Goal: Task Accomplishment & Management: Complete application form

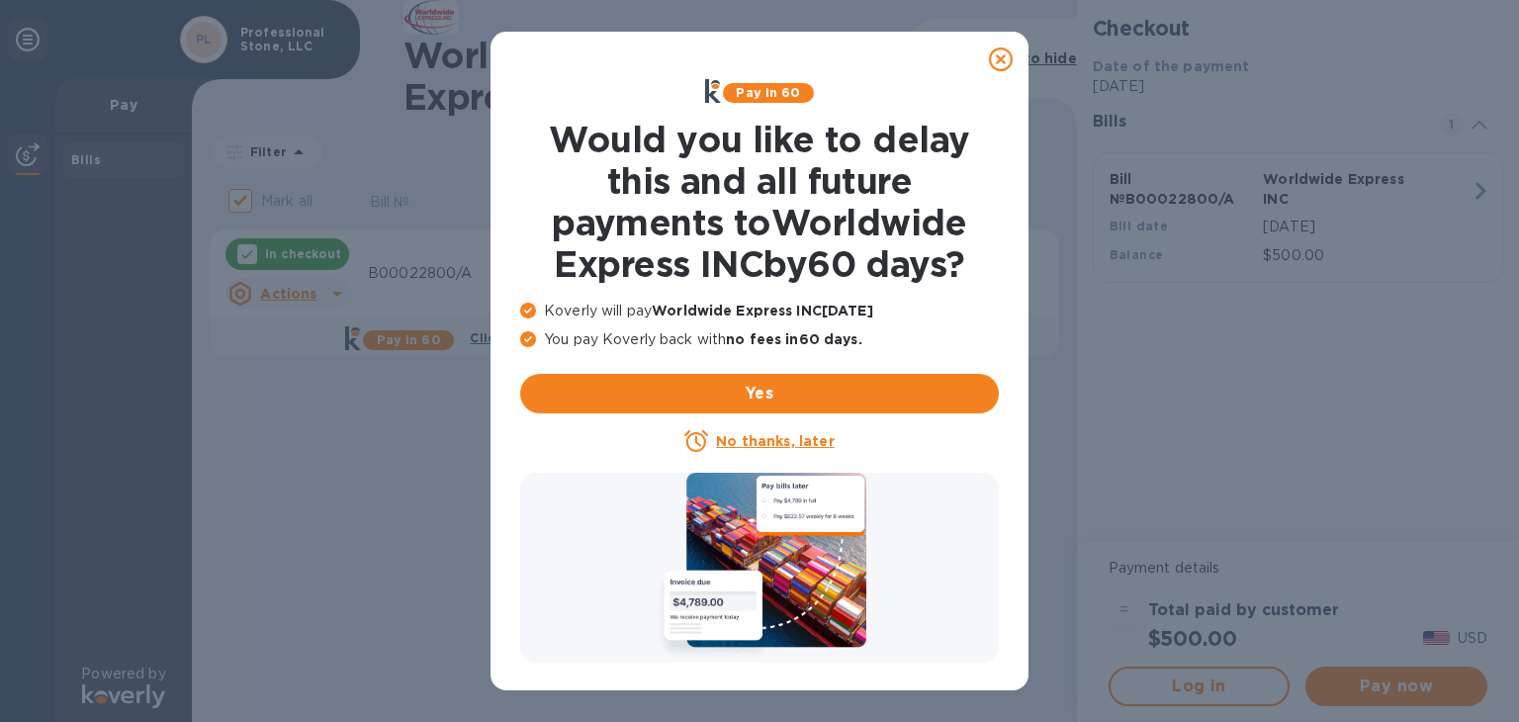
click at [773, 441] on u "No thanks, later" at bounding box center [775, 441] width 118 height 16
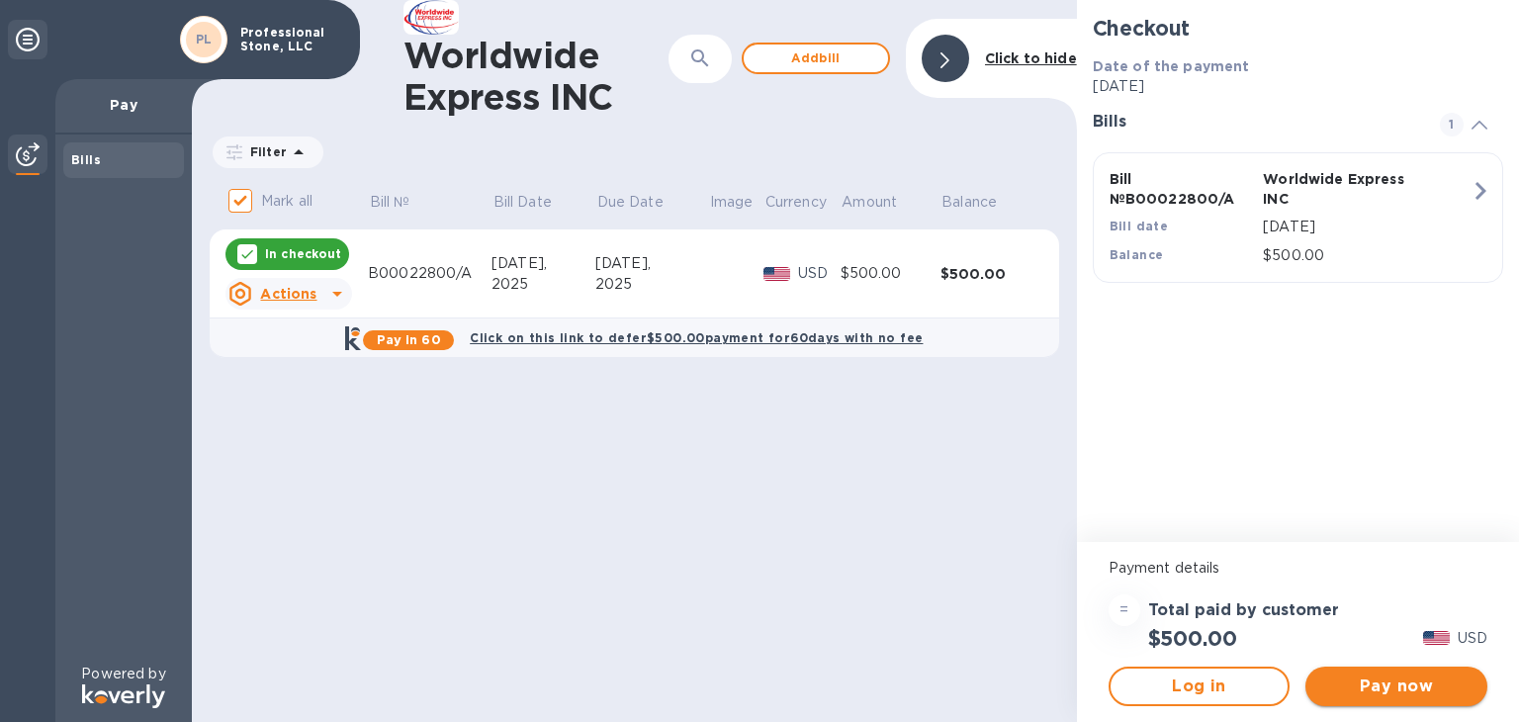
click at [1393, 686] on span "Pay now" at bounding box center [1396, 686] width 150 height 24
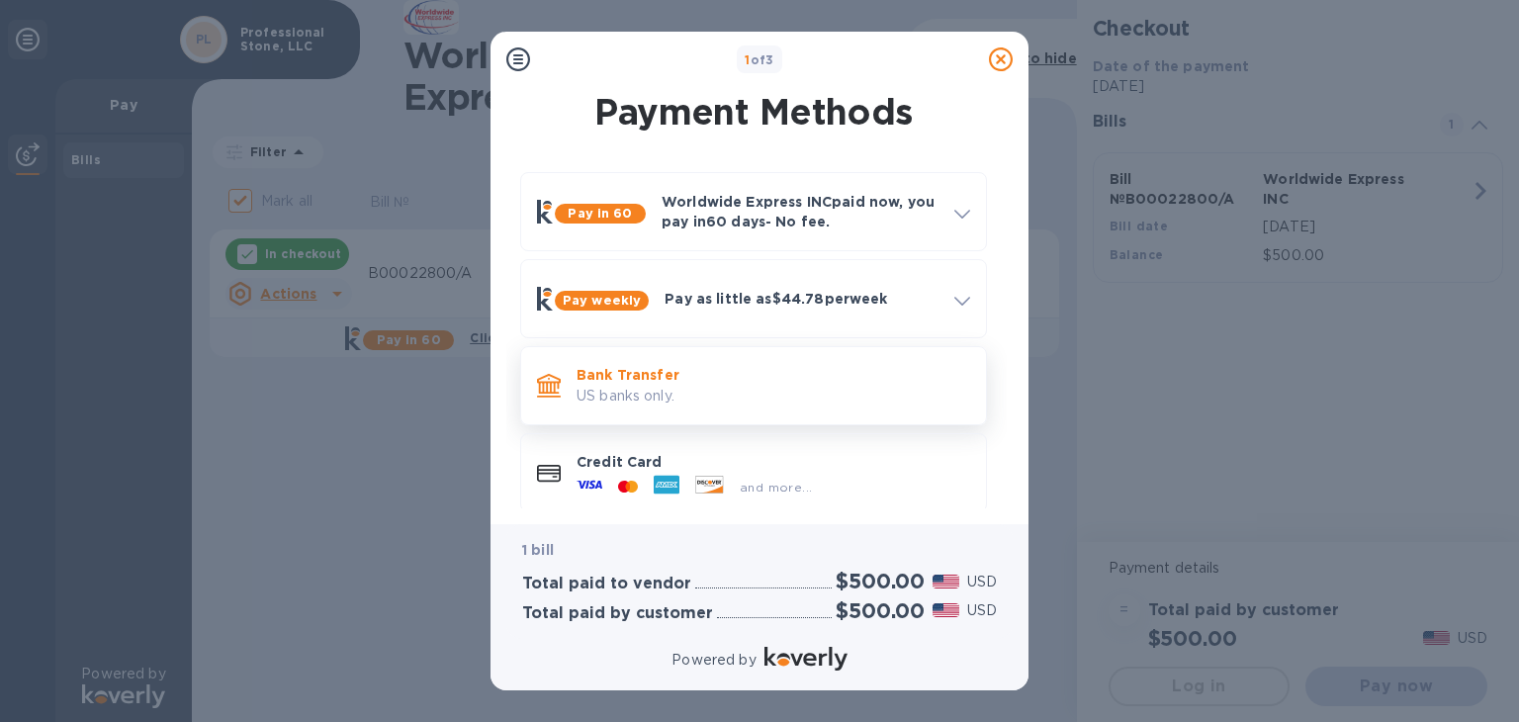
scroll to position [20, 0]
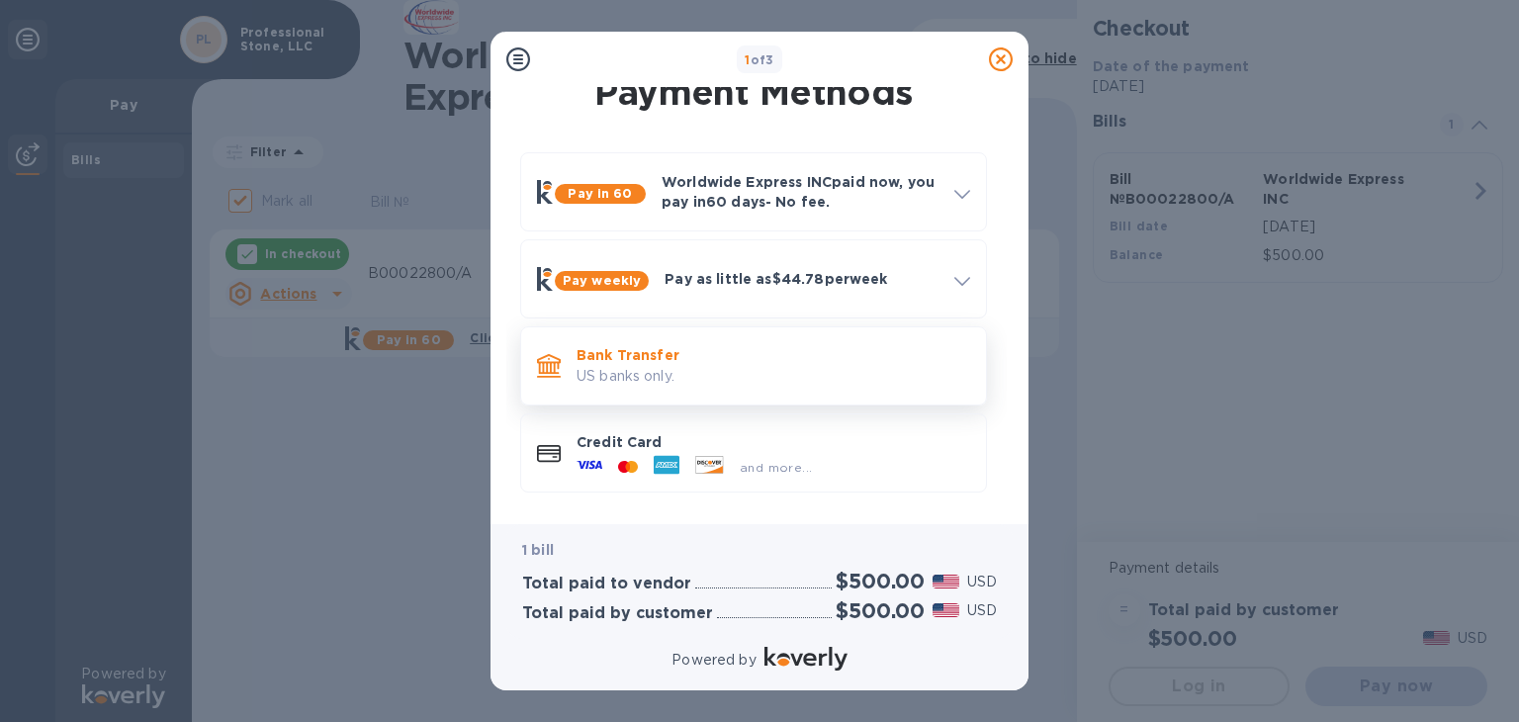
click at [723, 373] on p "US banks only." at bounding box center [773, 376] width 394 height 21
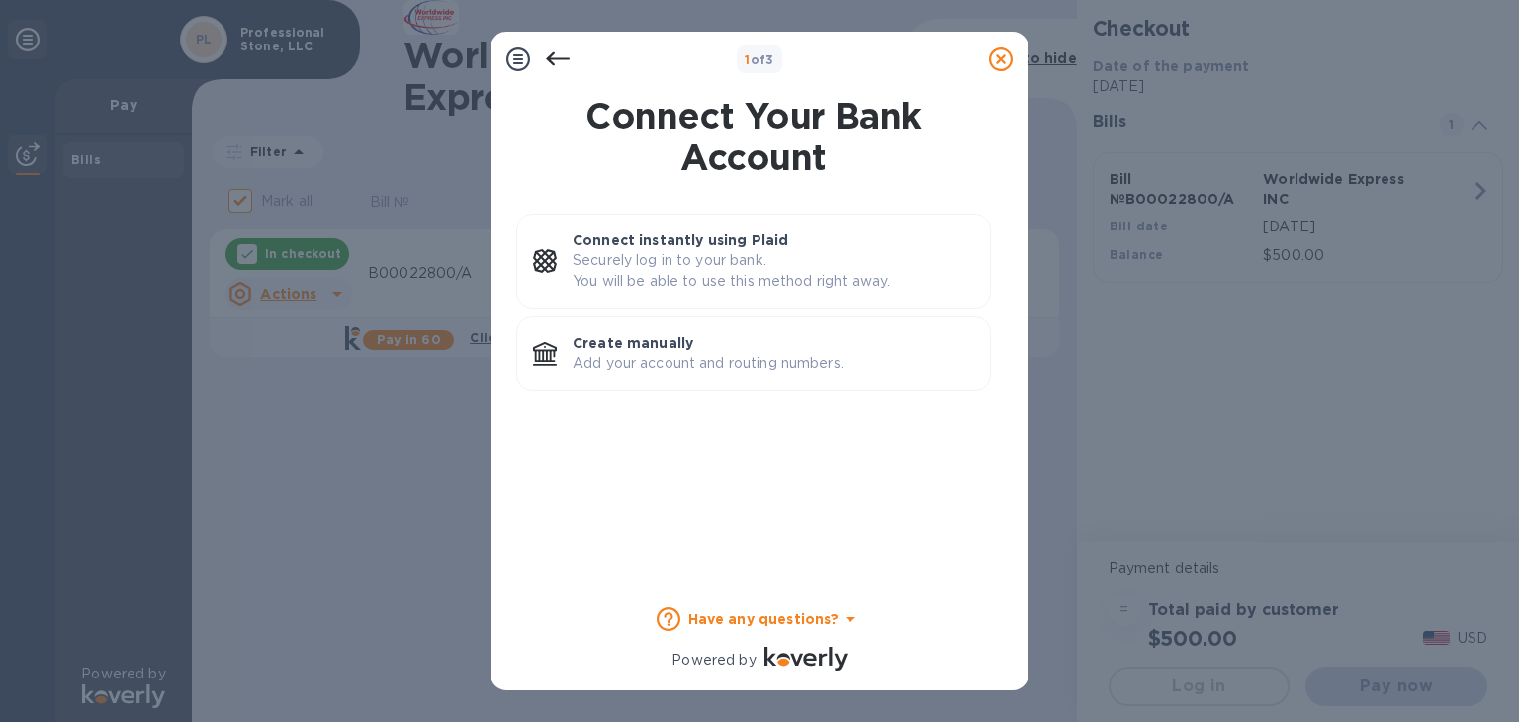
scroll to position [0, 0]
click at [727, 341] on p "Create manually" at bounding box center [772, 343] width 401 height 20
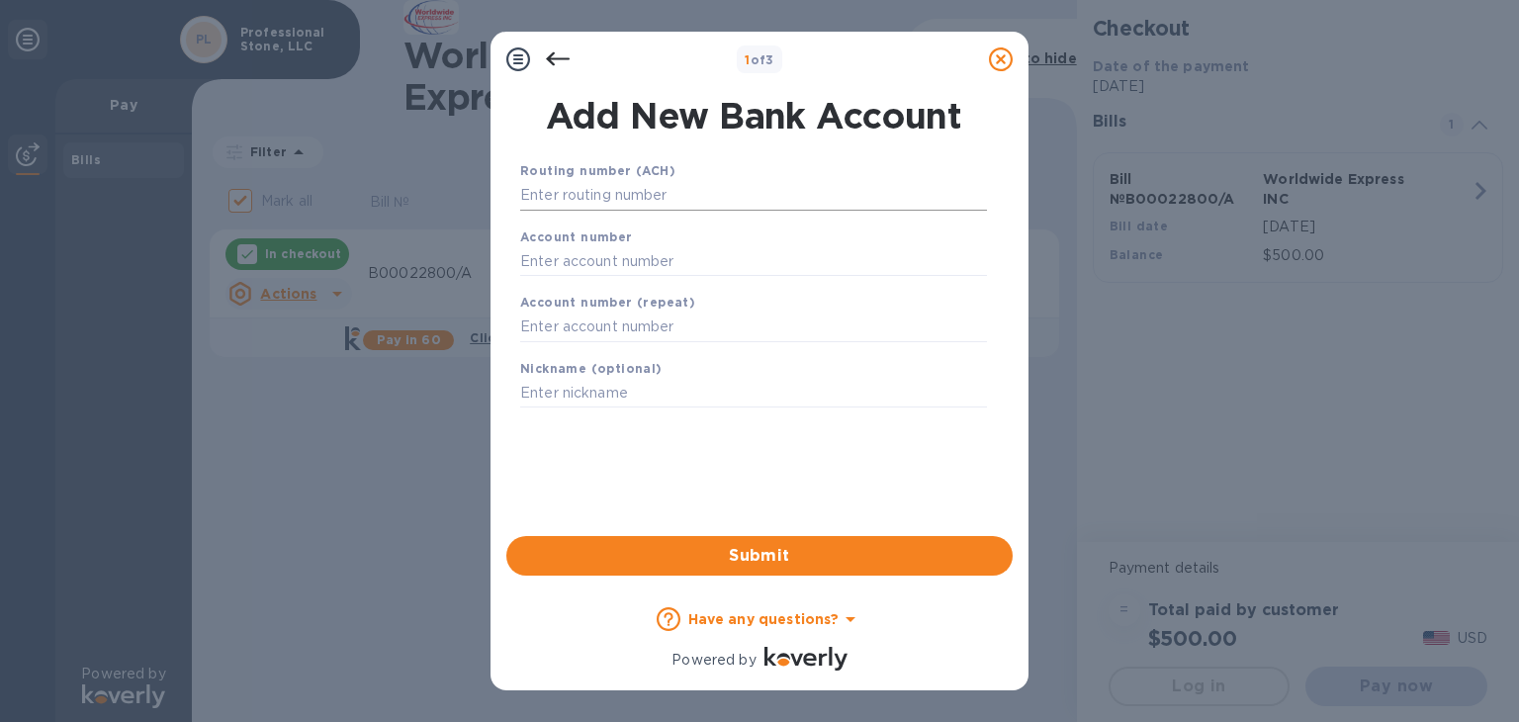
click at [642, 194] on input "text" at bounding box center [753, 196] width 467 height 30
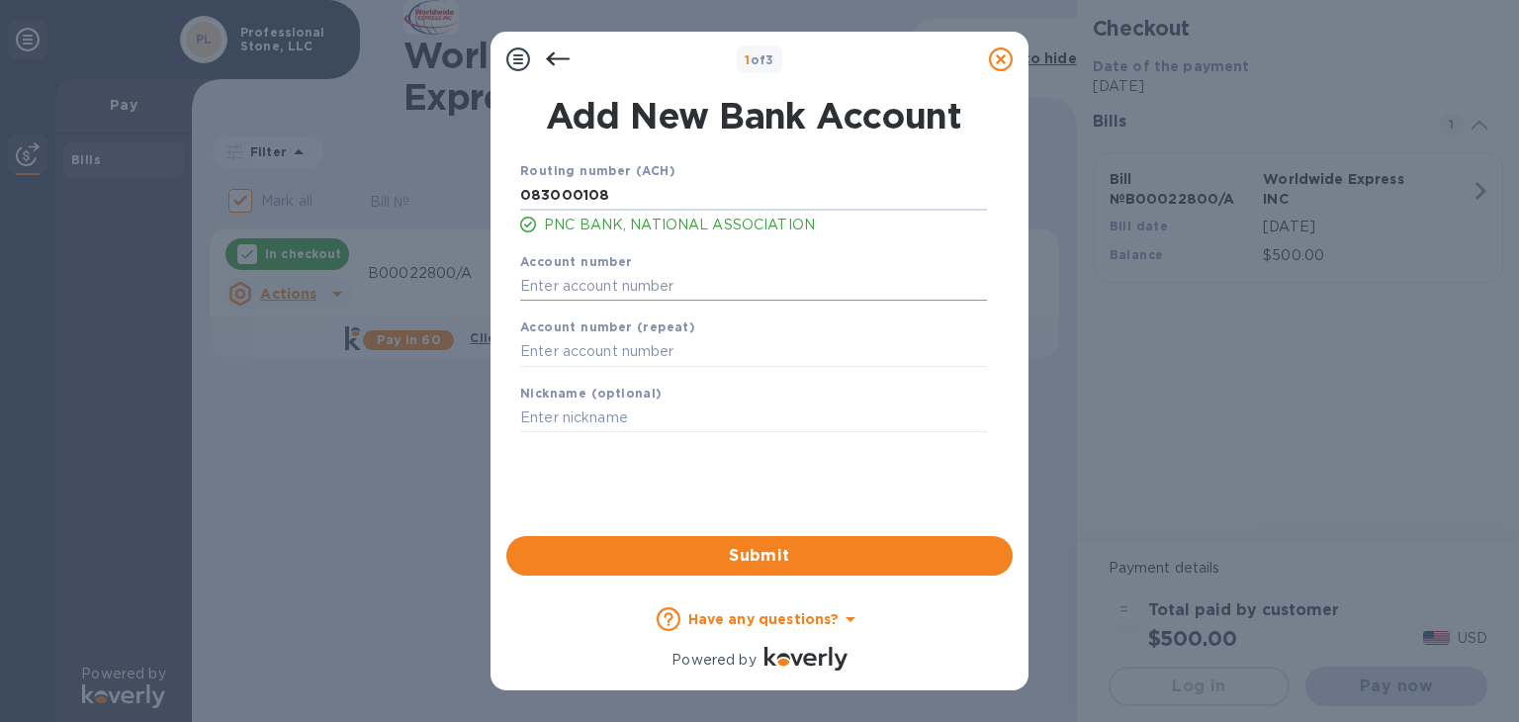
type input "083000108"
click at [589, 285] on input "text" at bounding box center [753, 286] width 467 height 30
type input "3019170134"
click at [558, 357] on input "text" at bounding box center [753, 352] width 467 height 30
type input "3019170134"
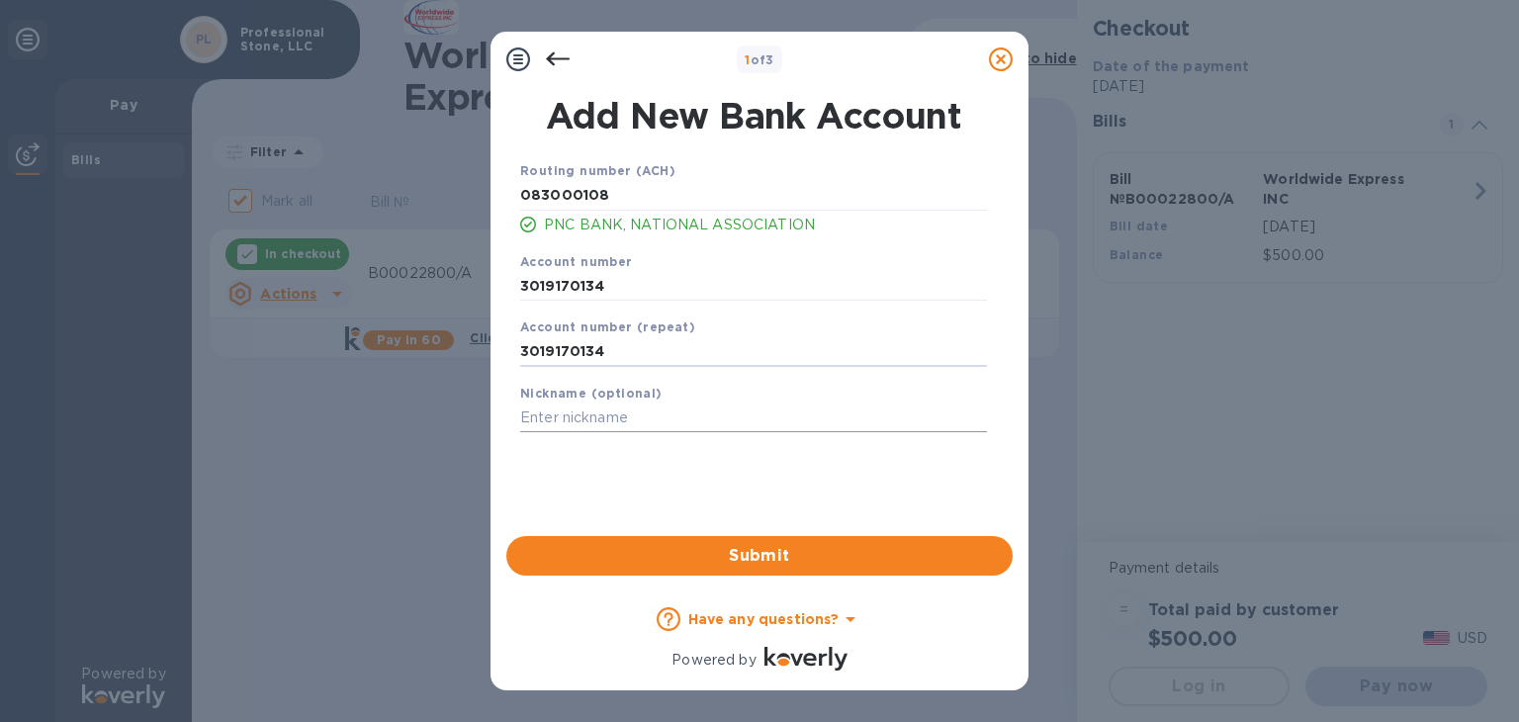
click at [620, 422] on input "text" at bounding box center [753, 418] width 467 height 30
click at [716, 553] on span "Submit" at bounding box center [759, 556] width 475 height 24
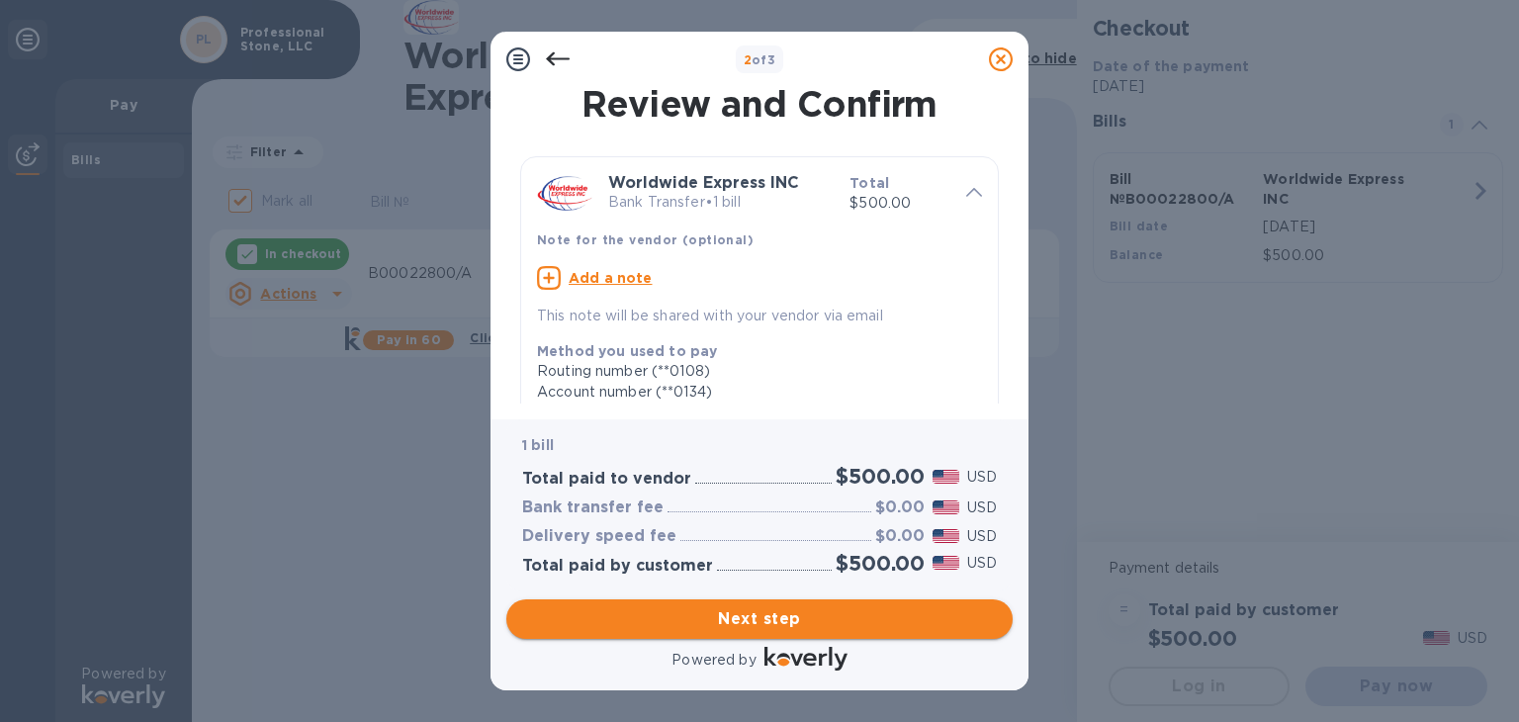
click at [802, 614] on span "Next step" at bounding box center [759, 619] width 475 height 24
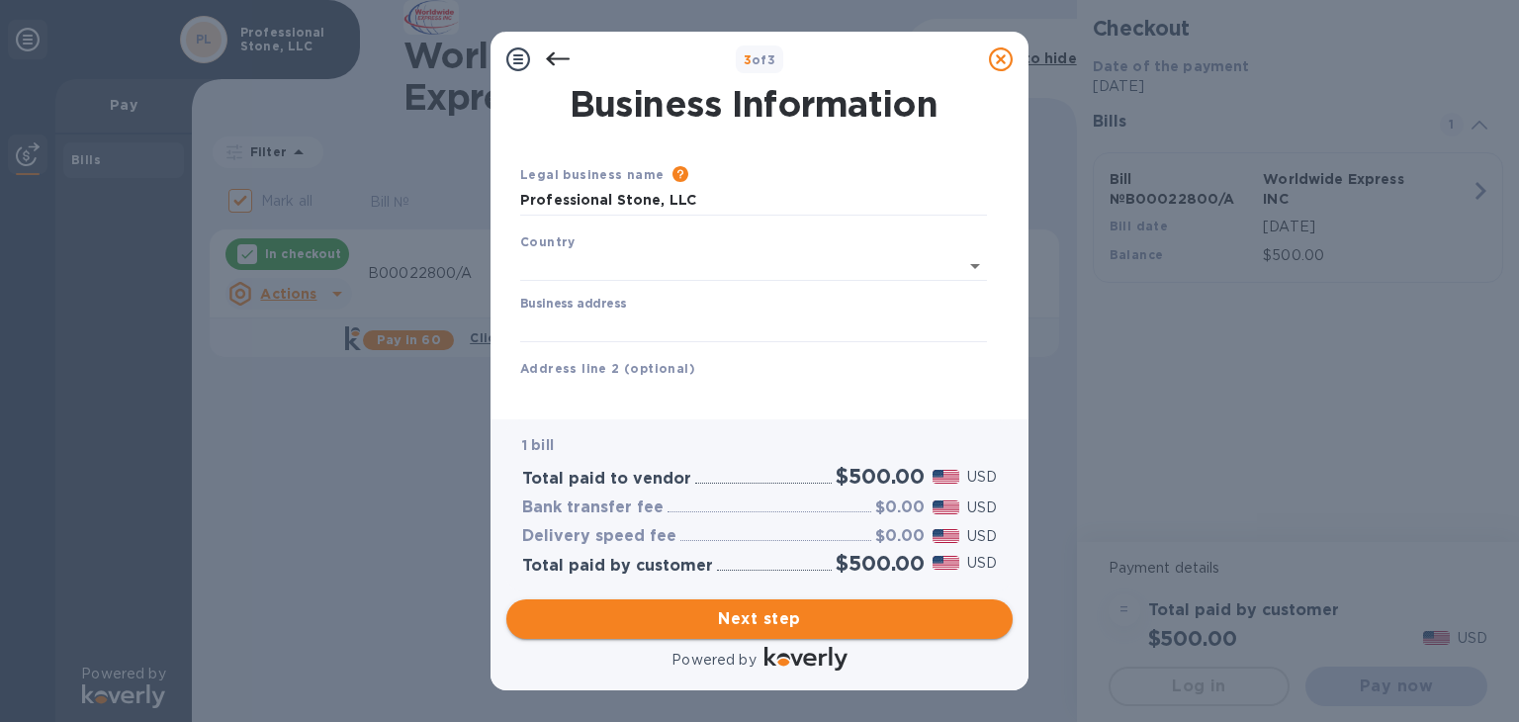
type input "[GEOGRAPHIC_DATA]"
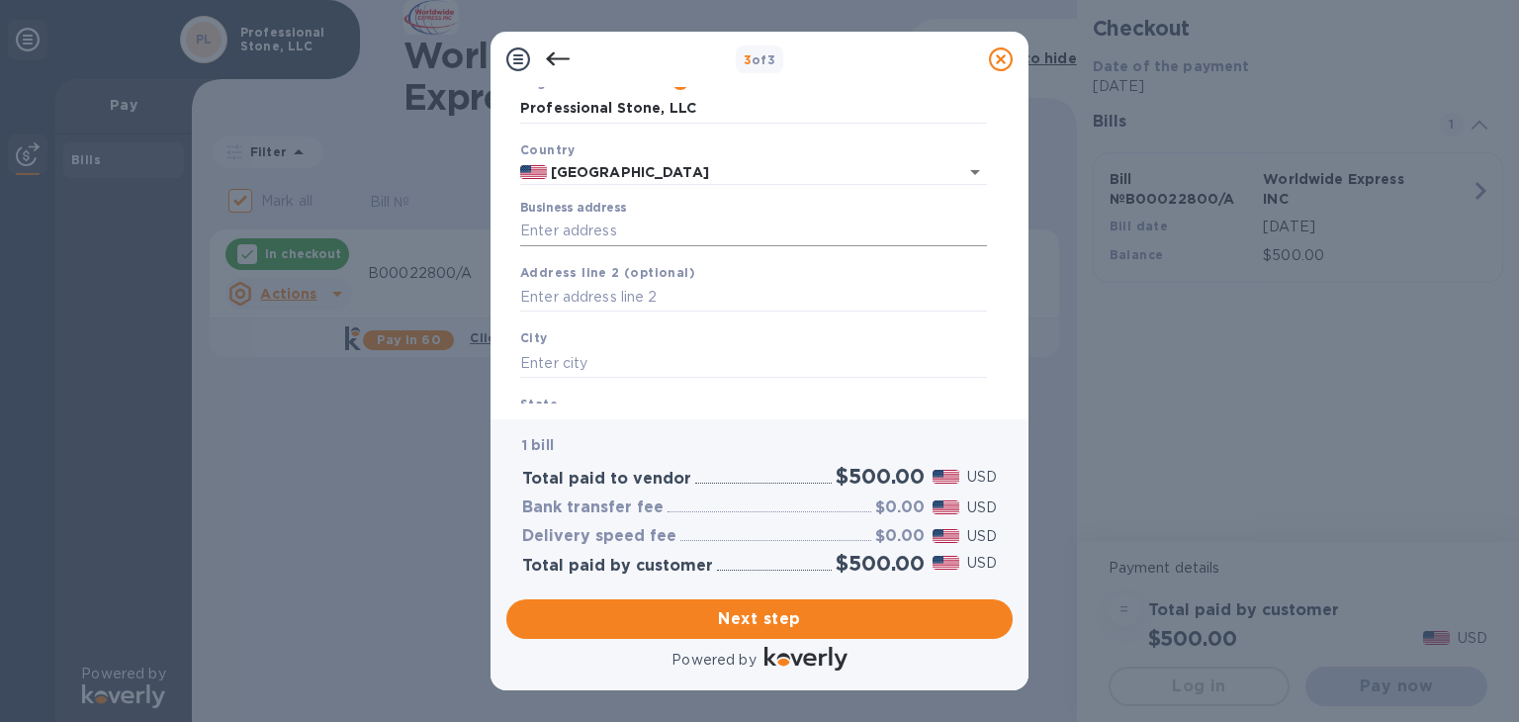
scroll to position [91, 0]
click at [586, 238] on input "Business address" at bounding box center [753, 233] width 467 height 30
type input "[STREET_ADDRESS][PERSON_NAME]"
click at [606, 302] on input "text" at bounding box center [753, 299] width 467 height 30
type input "M"
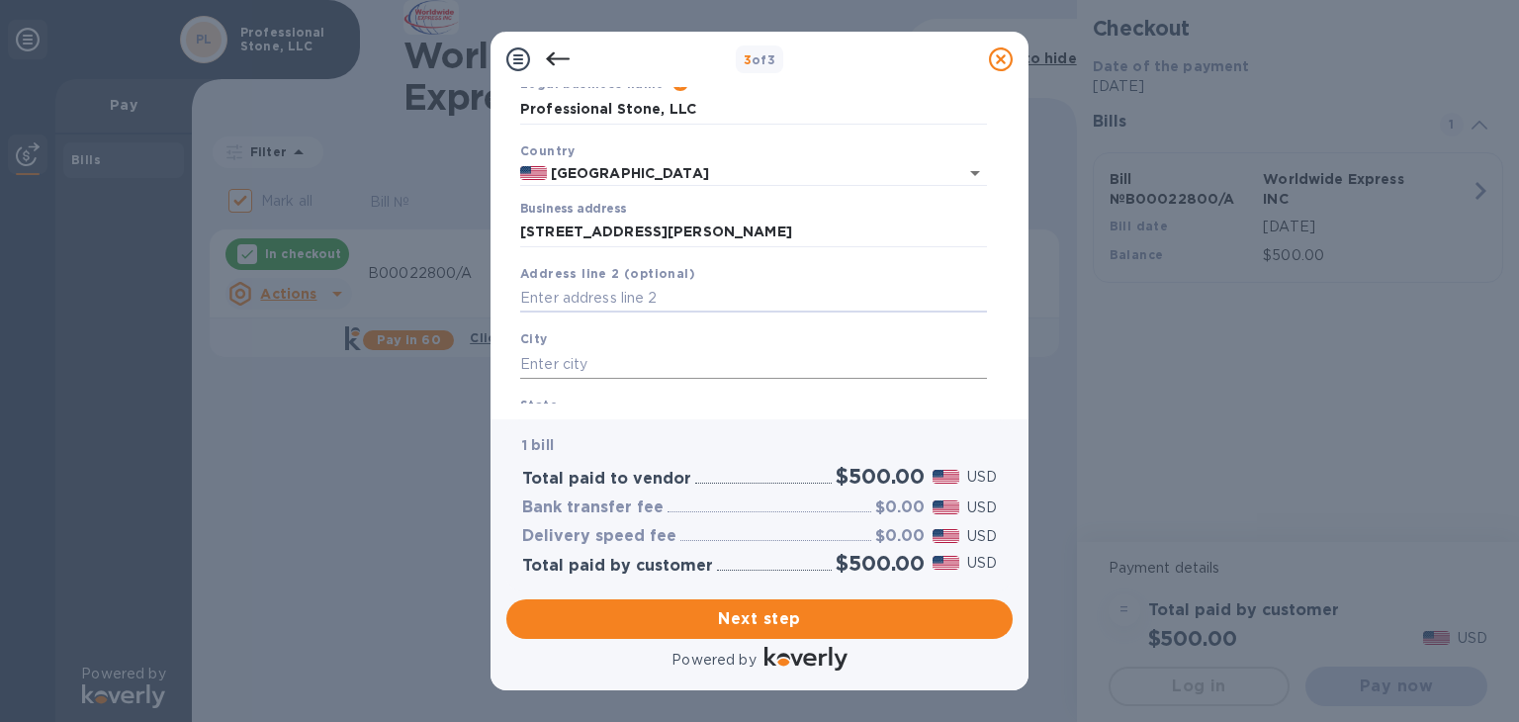
click at [589, 362] on input "text" at bounding box center [753, 364] width 467 height 30
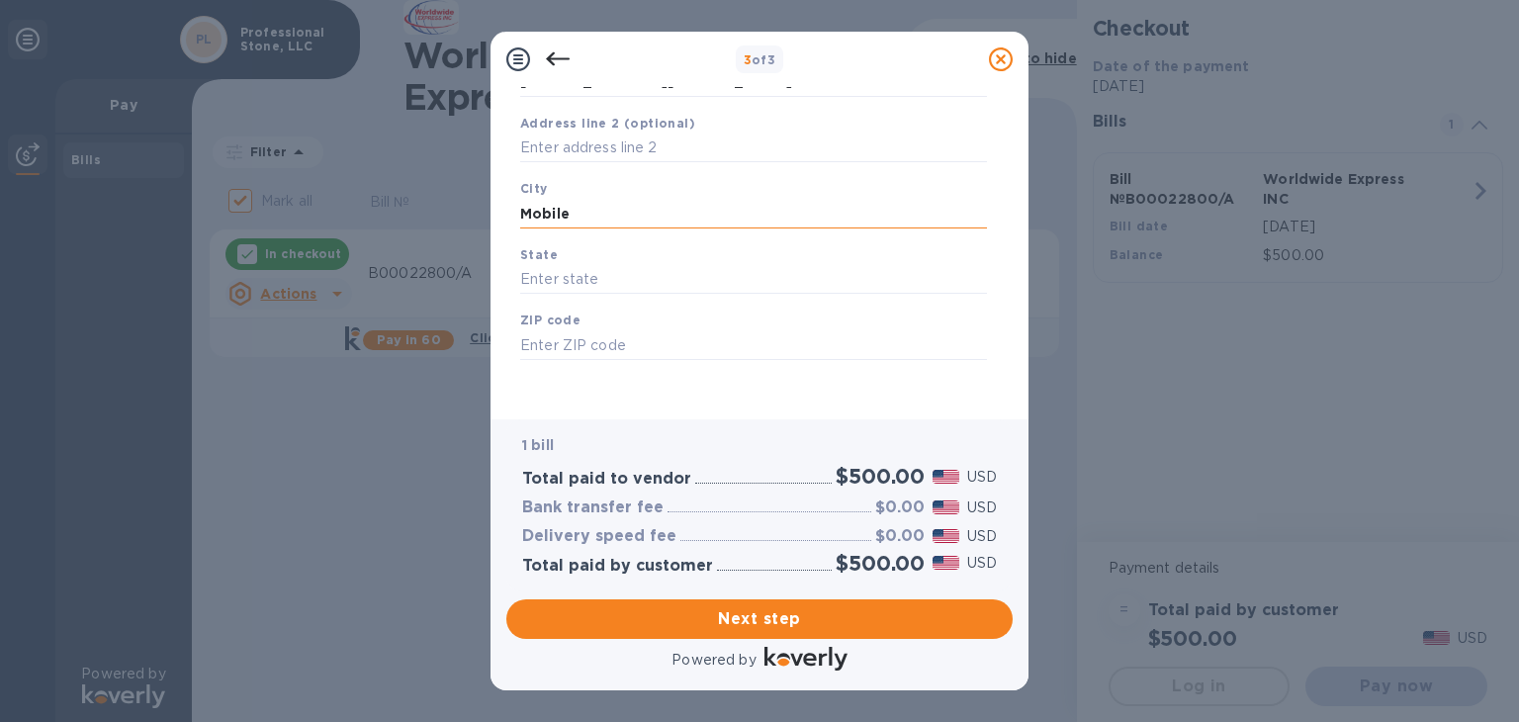
scroll to position [248, 0]
type input "Mobile"
click at [568, 271] on input "text" at bounding box center [753, 276] width 467 height 30
type input "[US_STATE]"
click at [549, 338] on input "text" at bounding box center [753, 341] width 467 height 30
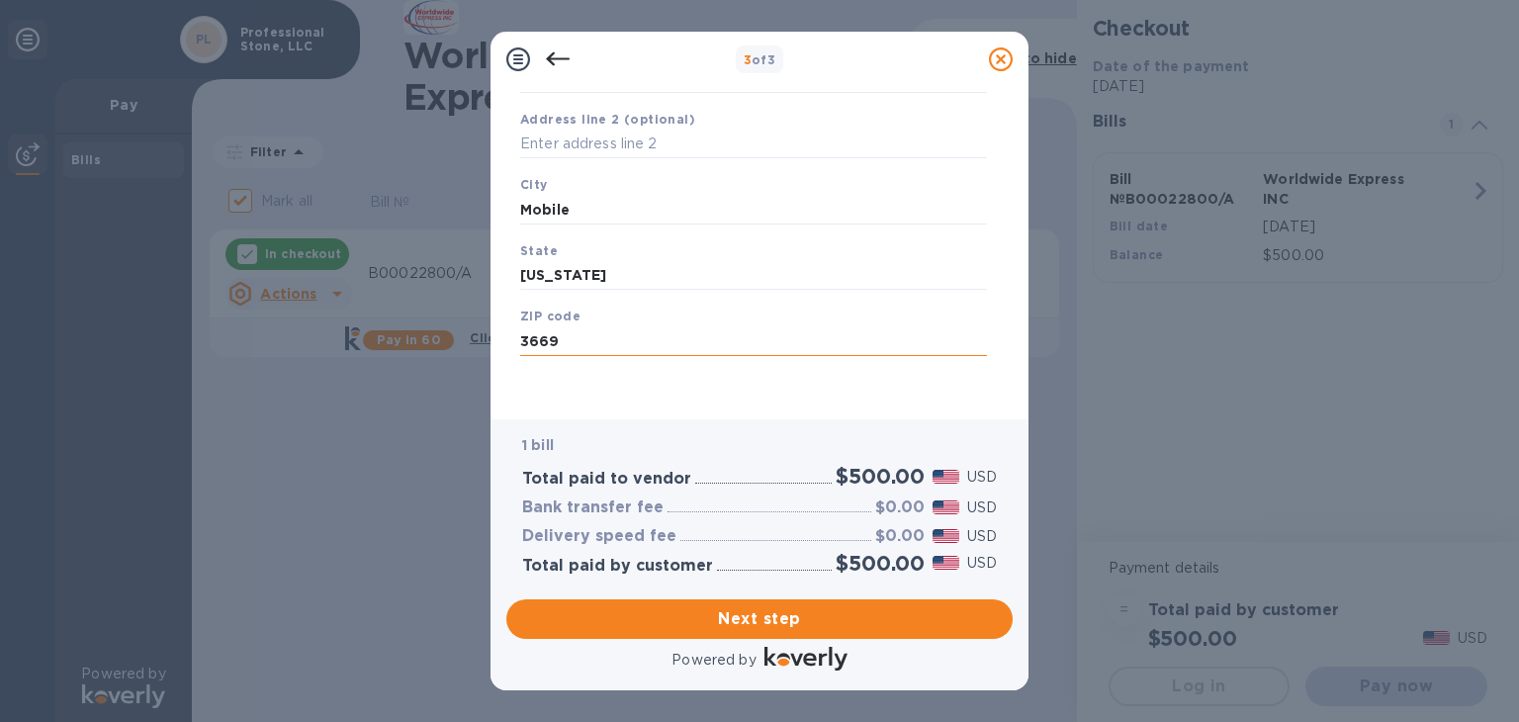
type input "36695"
click at [778, 615] on span "Next step" at bounding box center [759, 619] width 475 height 24
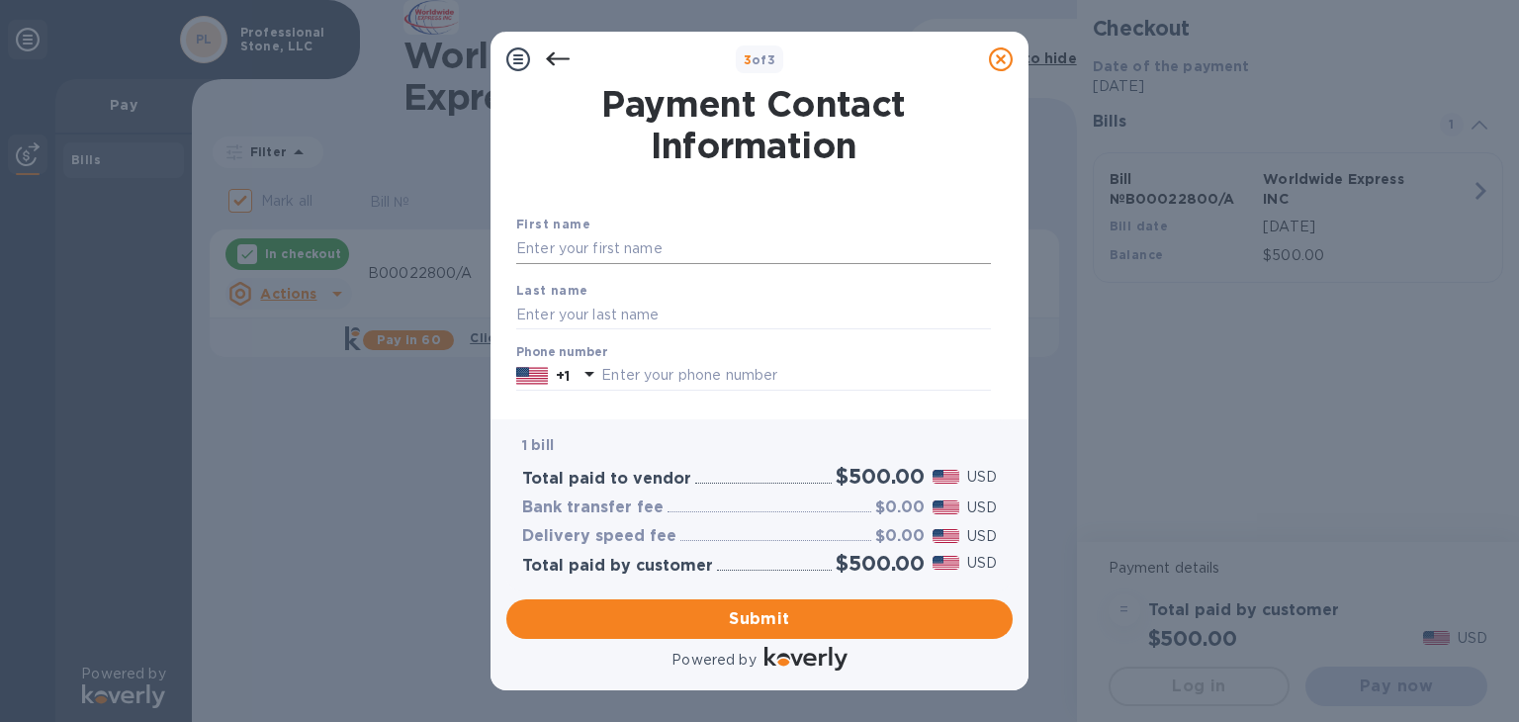
click at [644, 249] on input "text" at bounding box center [753, 249] width 475 height 30
type input "Mac"
type input "Sells"
type input "[EMAIL_ADDRESS][DOMAIN_NAME]"
click at [655, 380] on input "text" at bounding box center [796, 376] width 390 height 30
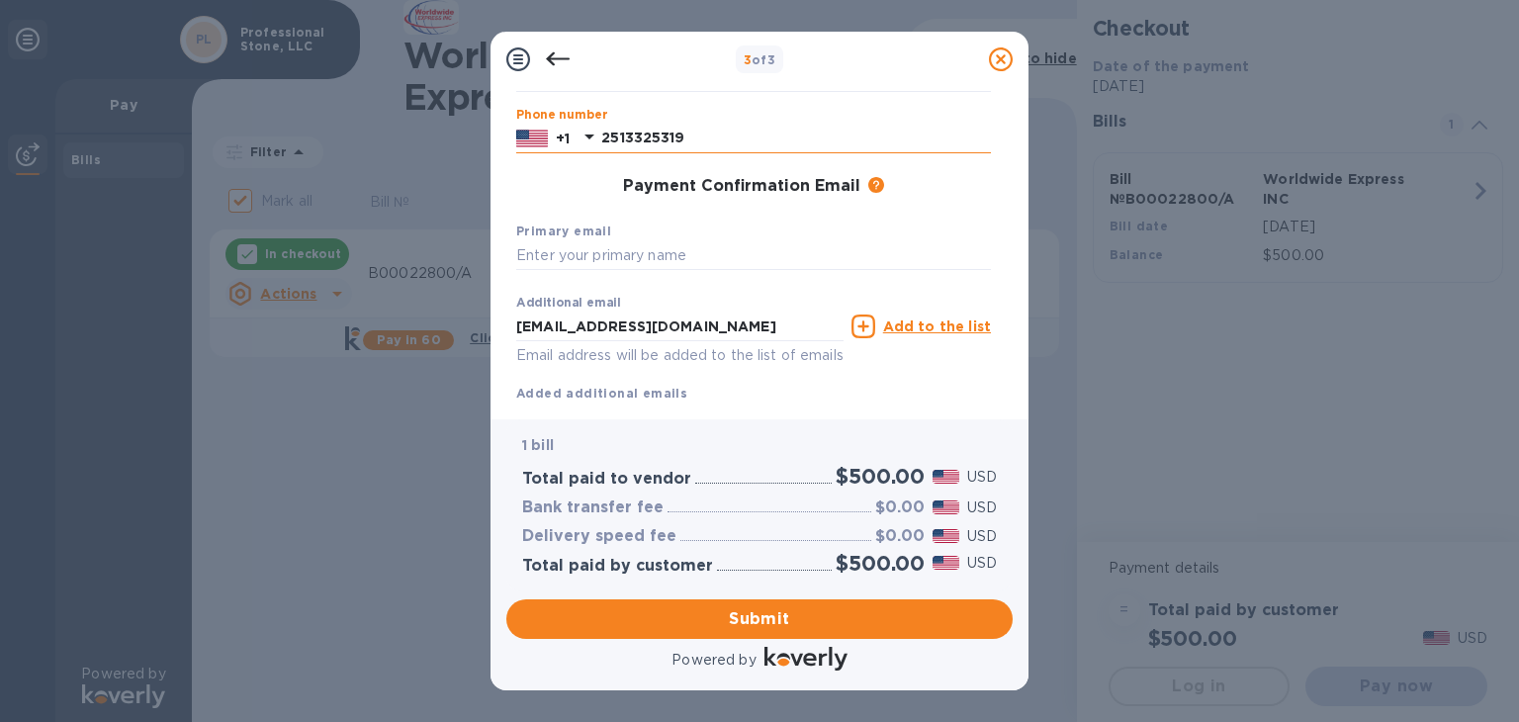
scroll to position [241, 0]
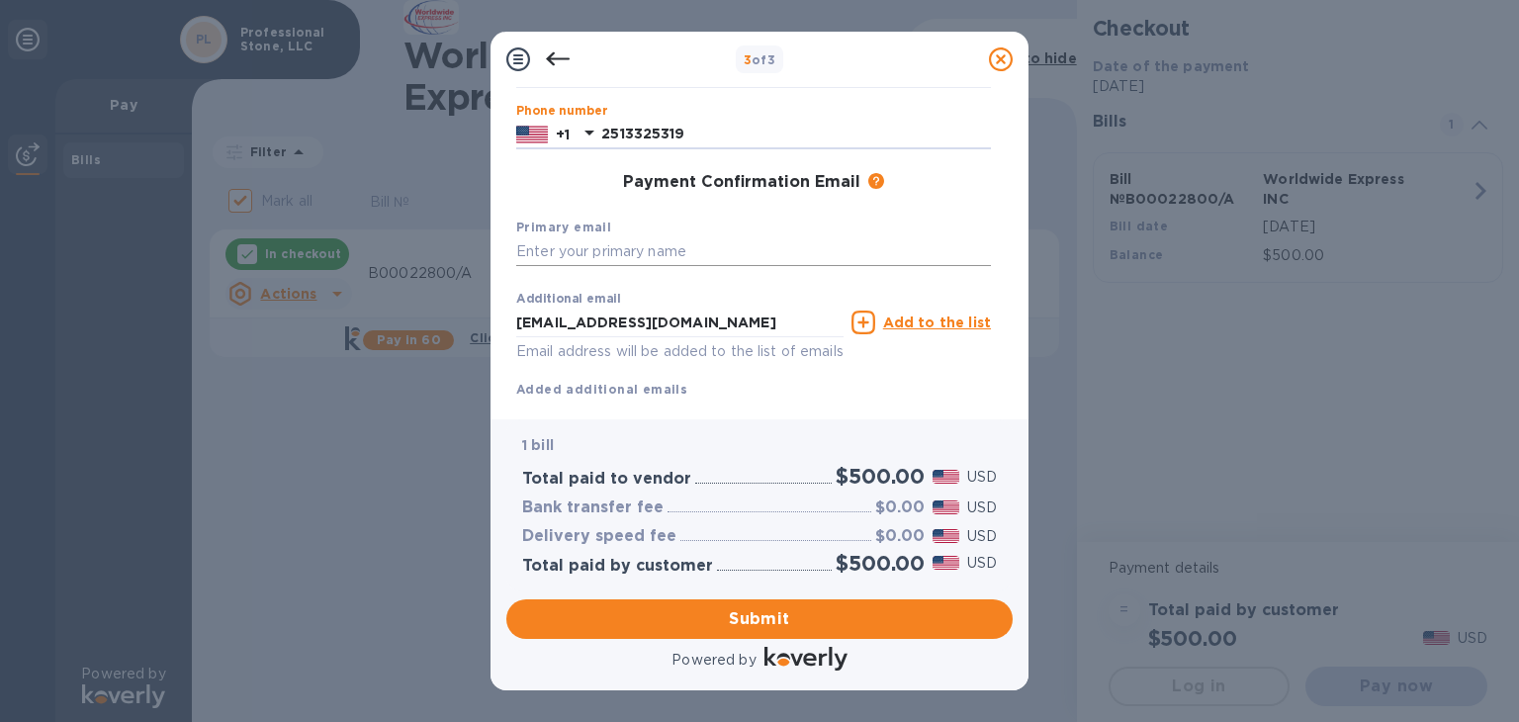
type input "2513325319"
click at [613, 252] on input "text" at bounding box center [753, 252] width 475 height 30
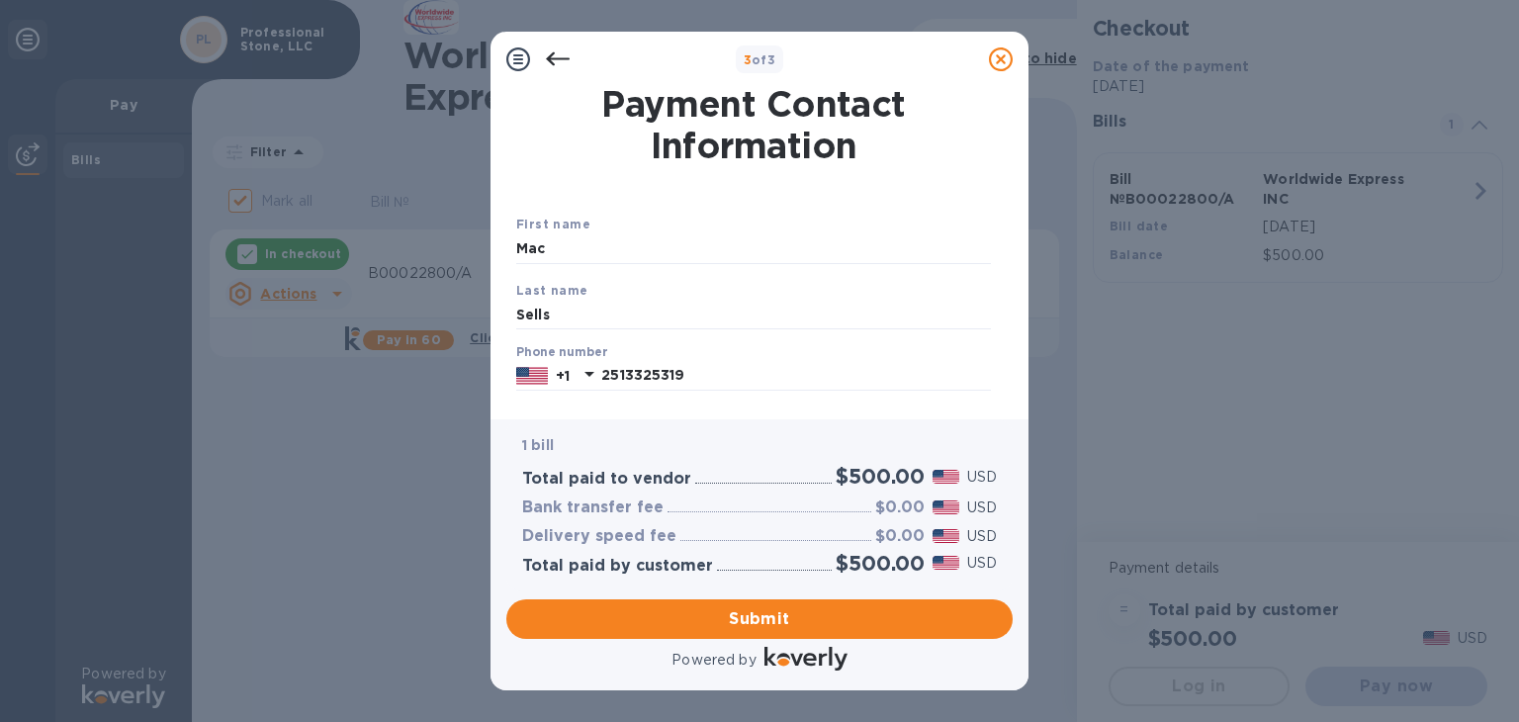
scroll to position [294, 0]
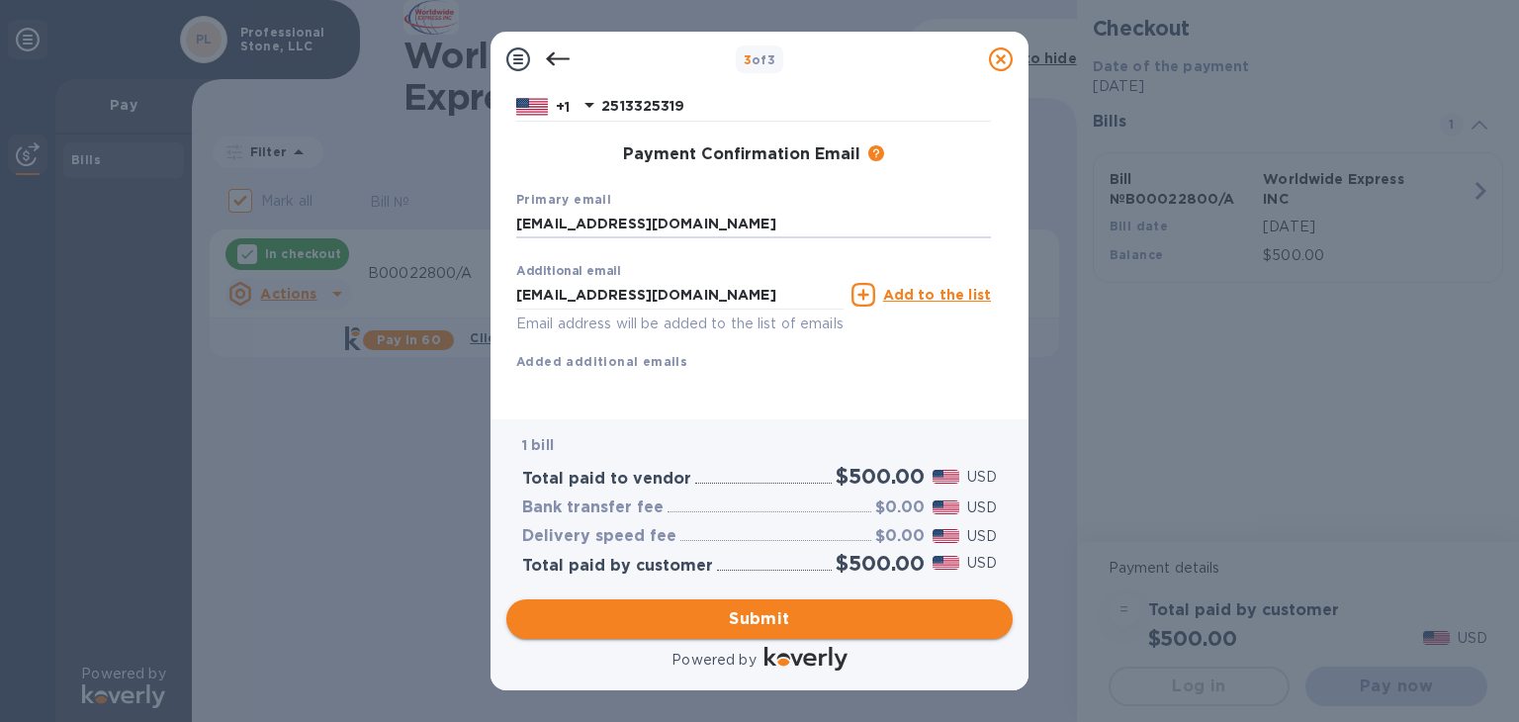
type input "[EMAIL_ADDRESS][DOMAIN_NAME]"
click at [759, 629] on span "Submit" at bounding box center [759, 619] width 475 height 24
click at [745, 612] on span "Submit" at bounding box center [759, 619] width 475 height 24
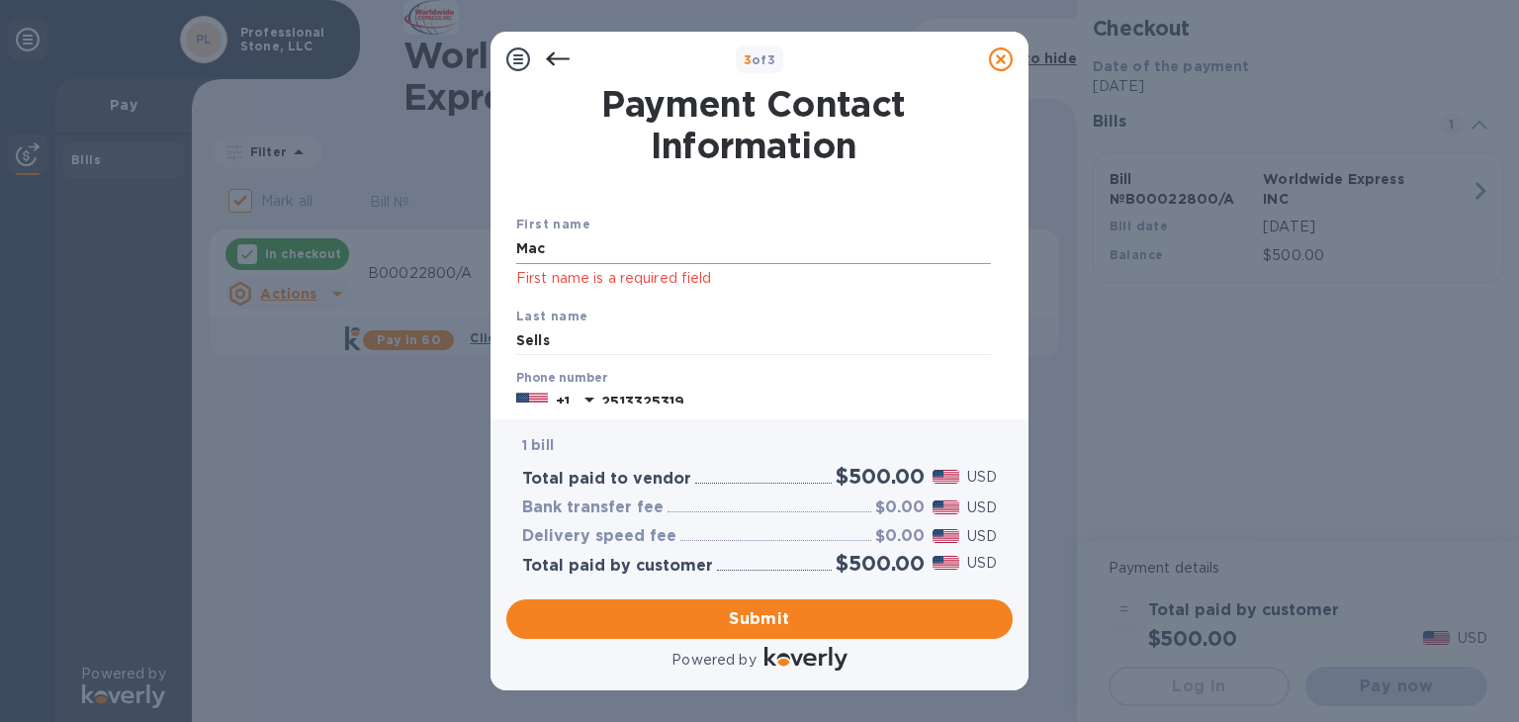
click at [601, 247] on input "Mac" at bounding box center [753, 249] width 475 height 30
type input "M"
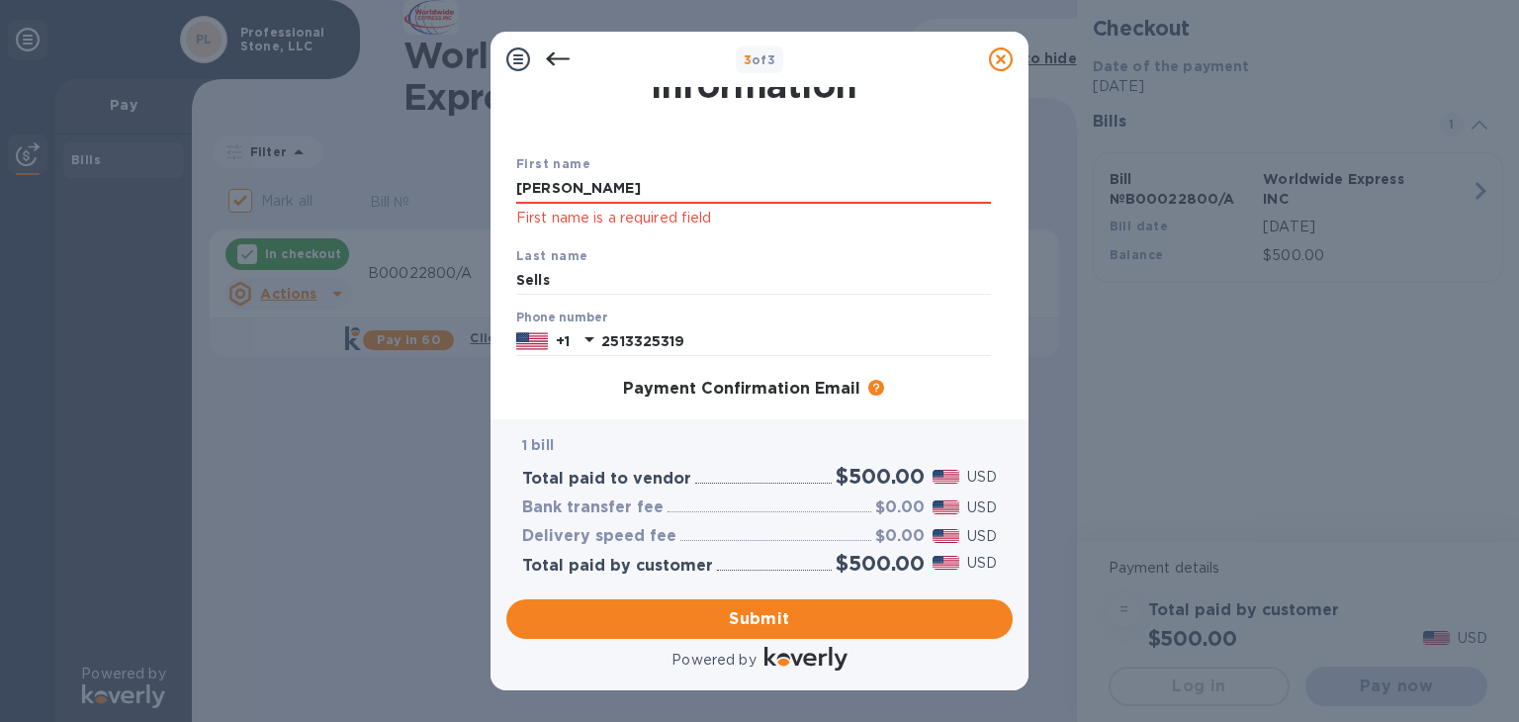
scroll to position [59, 0]
type input "[PERSON_NAME]"
click at [602, 273] on input "Sells" at bounding box center [753, 282] width 475 height 30
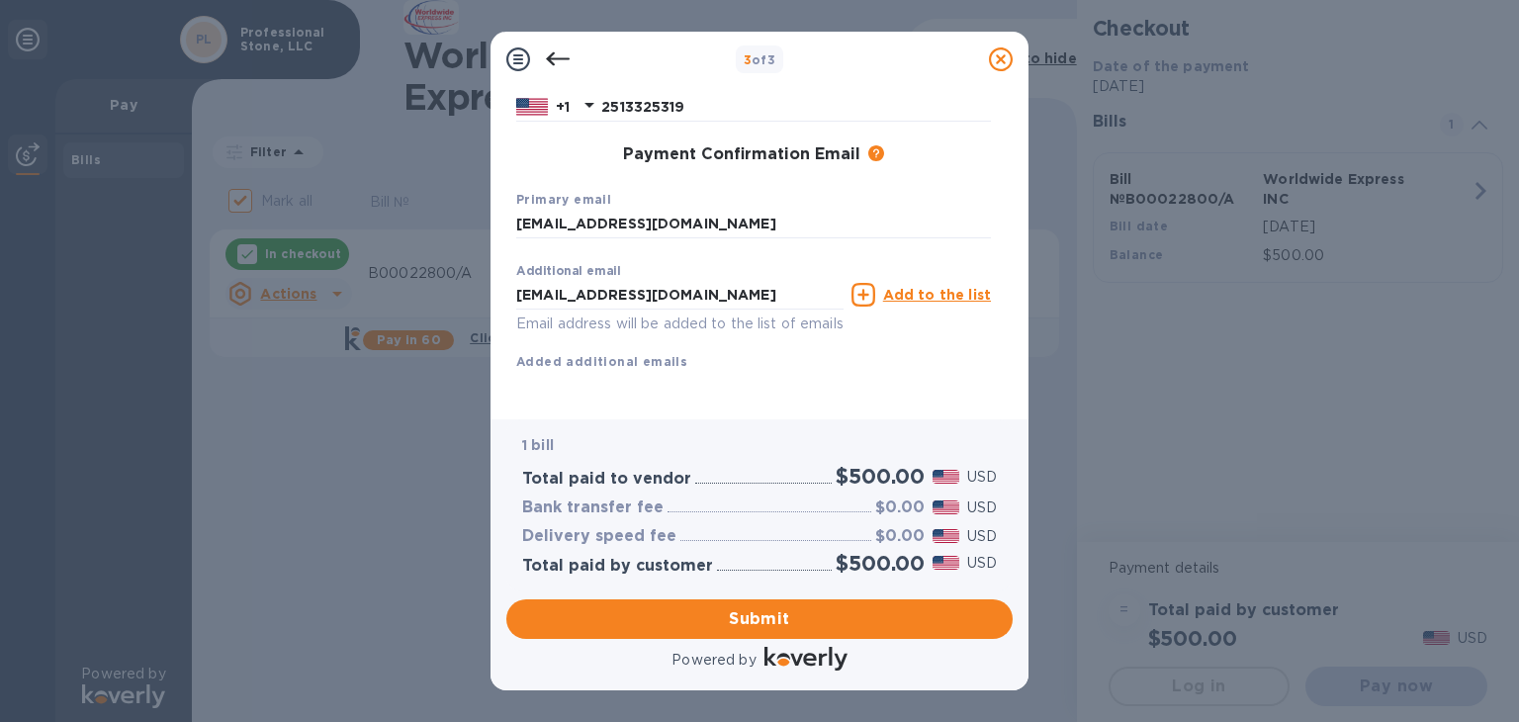
click at [873, 322] on div "Additional email [EMAIL_ADDRESS][DOMAIN_NAME] Email address will be added to th…" at bounding box center [753, 313] width 475 height 118
click at [761, 615] on span "Submit" at bounding box center [759, 619] width 475 height 24
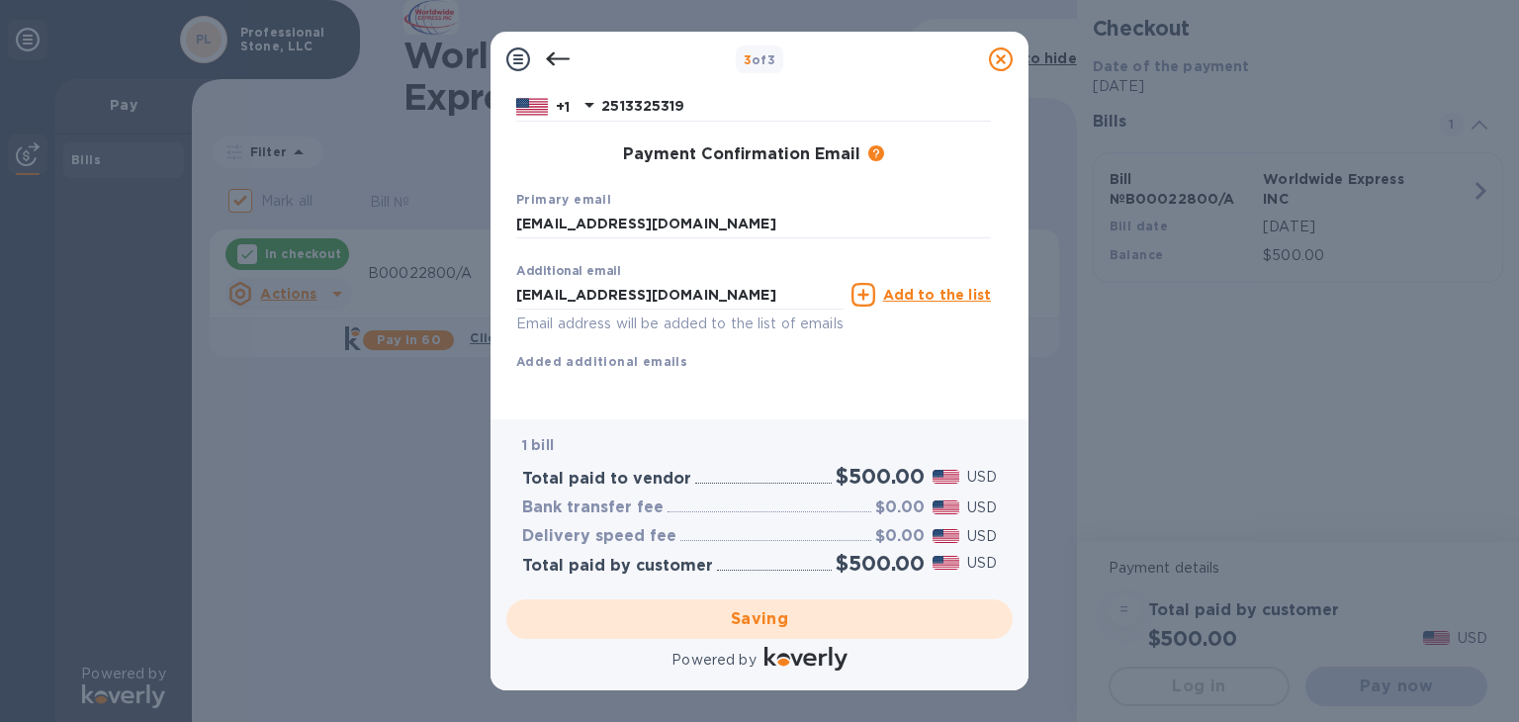
checkbox input "false"
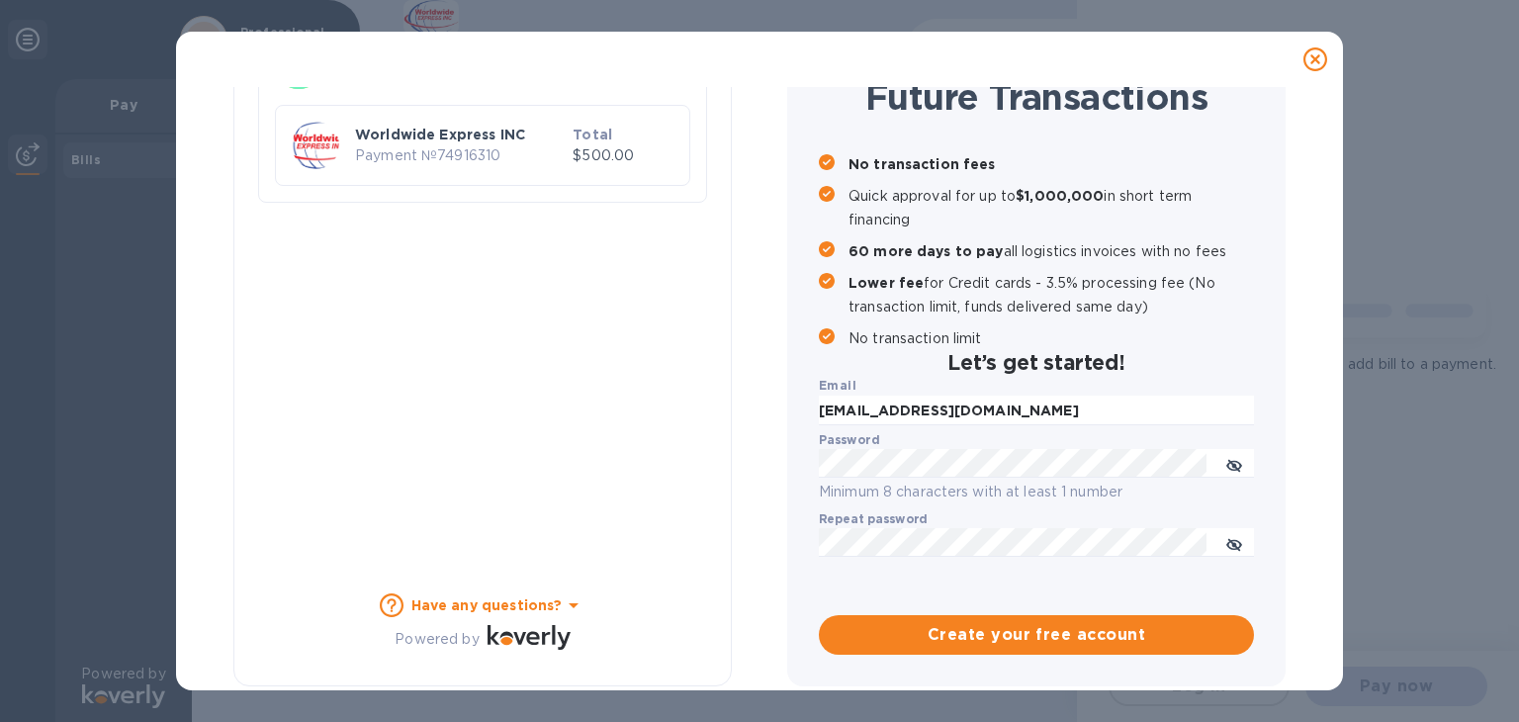
scroll to position [188, 0]
